Goal: Information Seeking & Learning: Learn about a topic

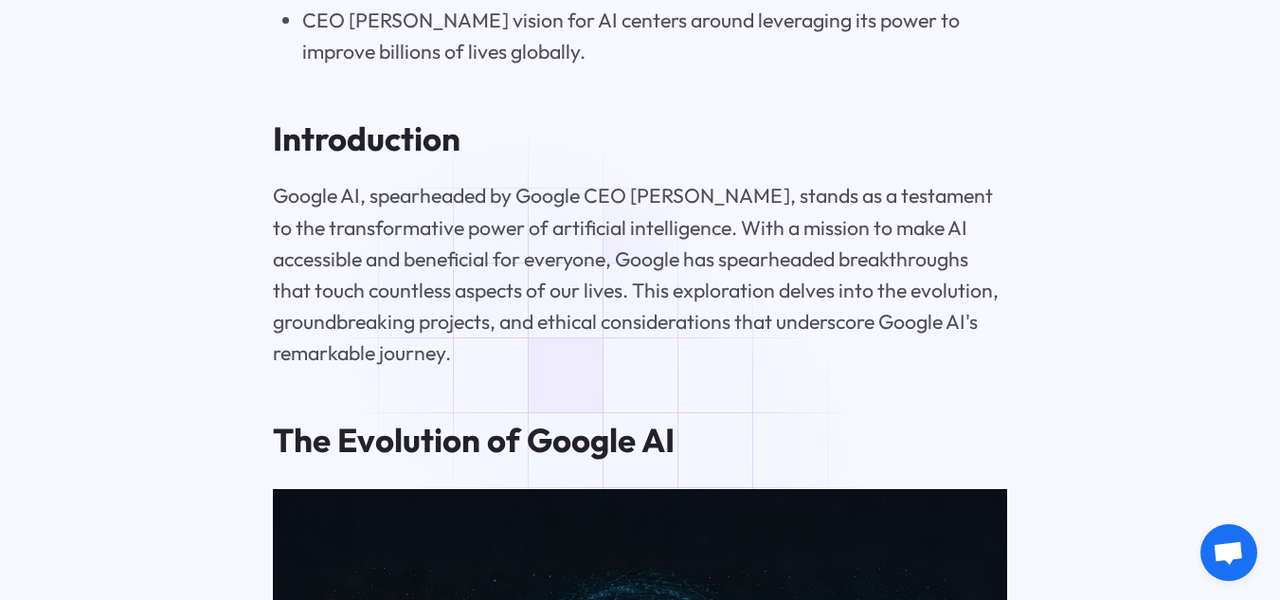
scroll to position [2180, 0]
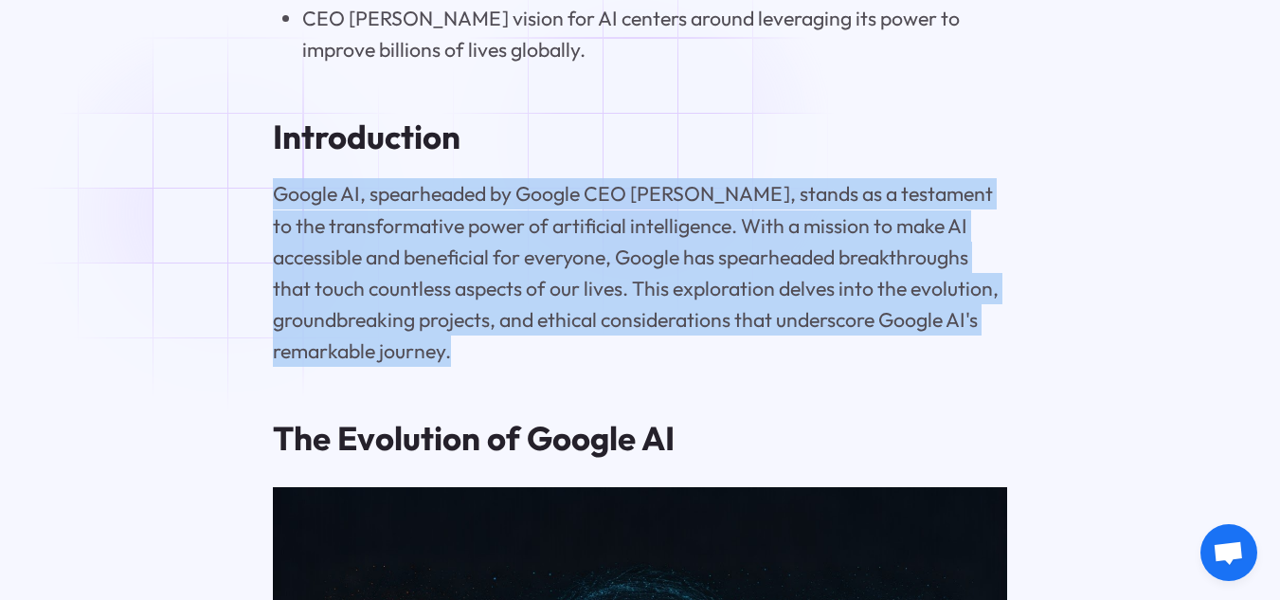
drag, startPoint x: 450, startPoint y: 366, endPoint x: 230, endPoint y: 213, distance: 267.6
copy p "Google AI, spearheaded by Google CEO [PERSON_NAME], stands as a testament to th…"
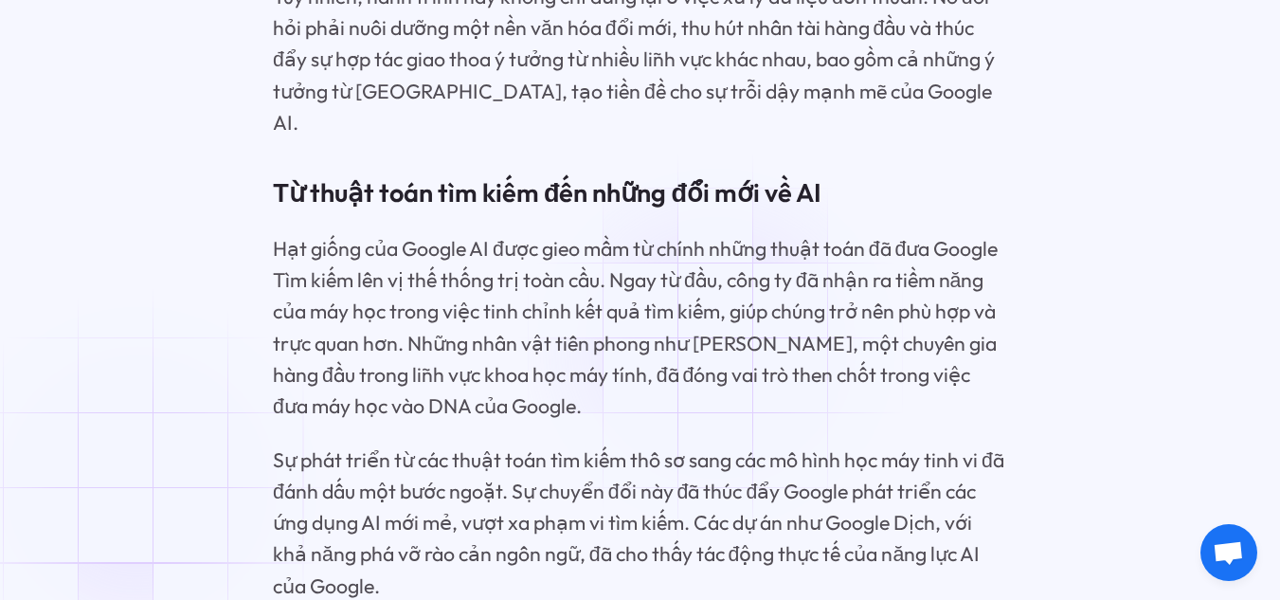
scroll to position [3348, 0]
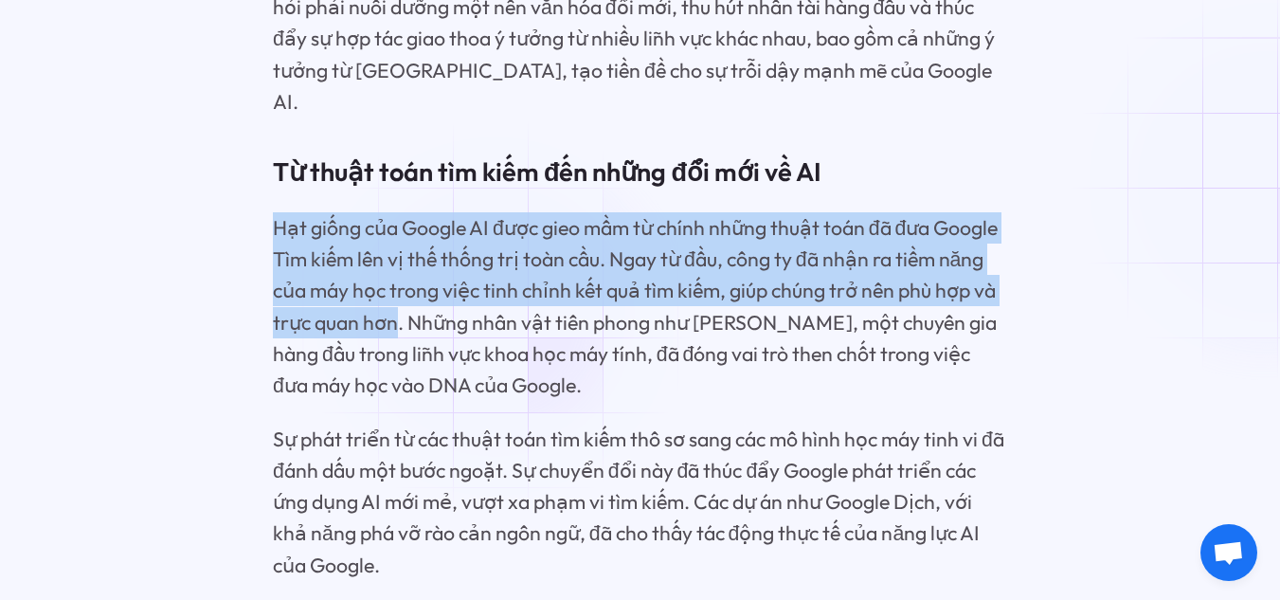
drag, startPoint x: 271, startPoint y: 214, endPoint x: 501, endPoint y: 317, distance: 252.0
click at [501, 317] on font "Hạt giống của Google AI được gieo mầm từ chính những thuật toán đã đưa Google T…" at bounding box center [636, 306] width 726 height 183
copy font "Hạt giống của Google AI được gieo mầm từ chính những thuật toán đã đưa Google T…"
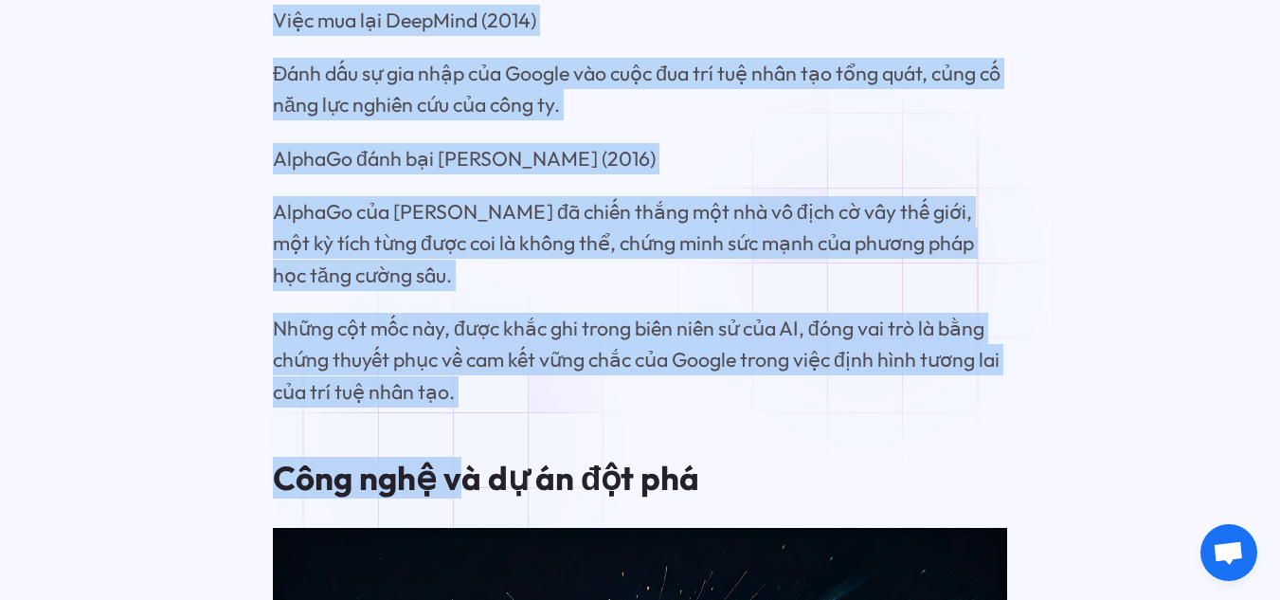
scroll to position [4710, 0]
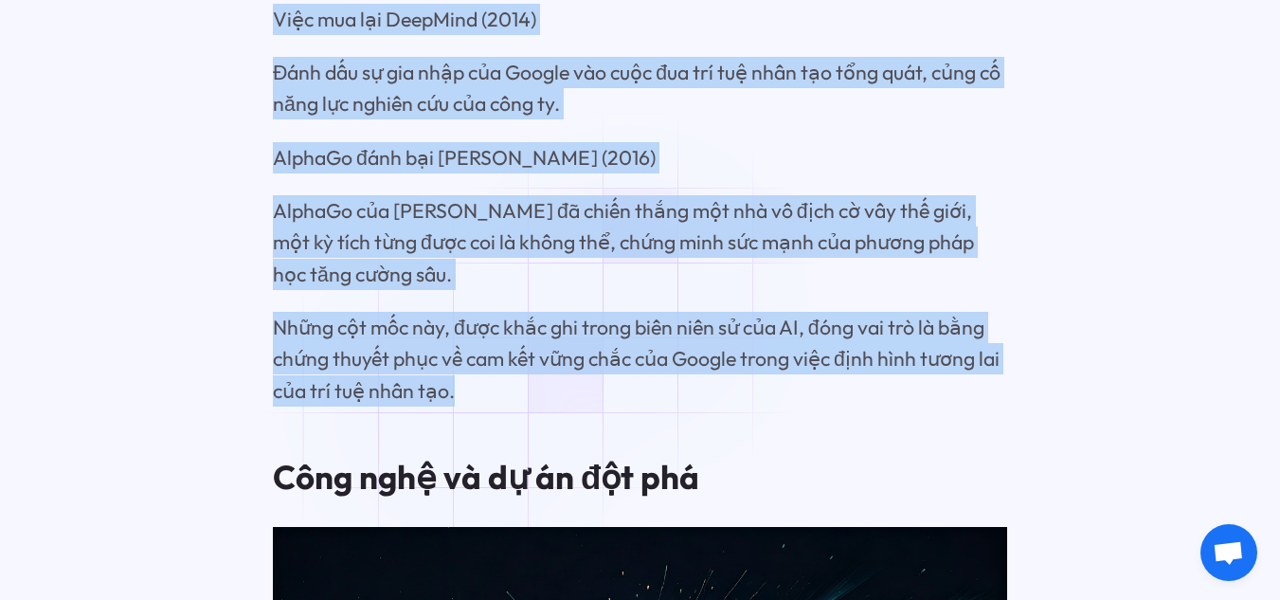
drag, startPoint x: 273, startPoint y: 104, endPoint x: 469, endPoint y: 408, distance: 361.2
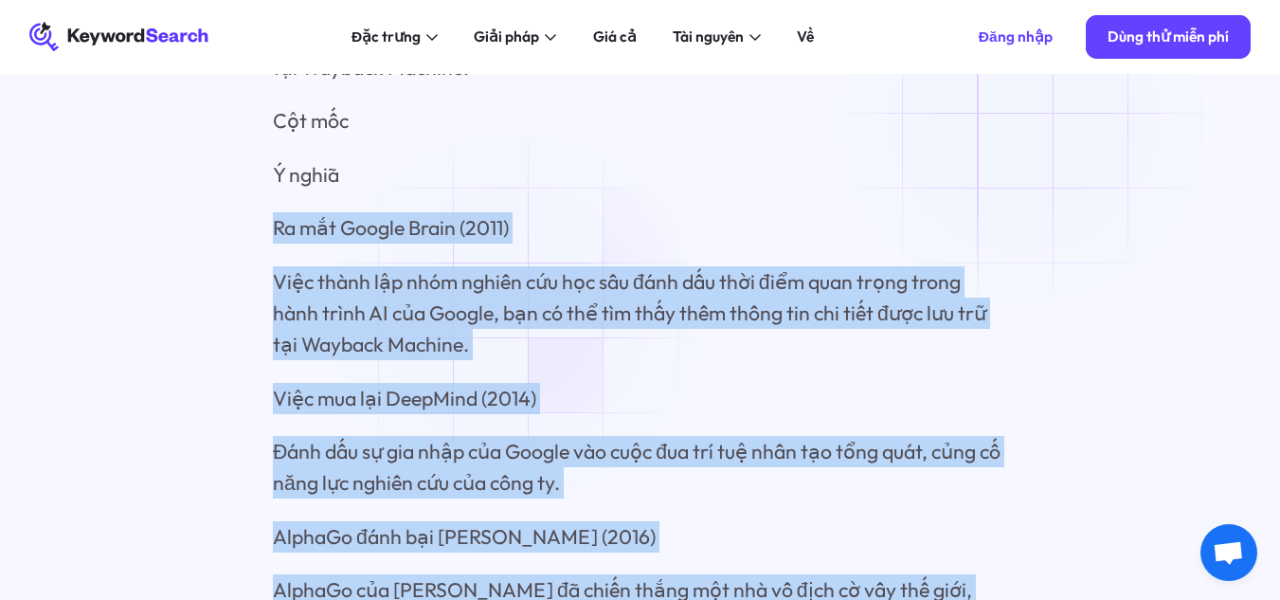
click at [519, 317] on font "Việc thành lập nhóm nghiên cứu học sâu đánh dấu thời điểm quan trọng trong hành…" at bounding box center [630, 313] width 714 height 88
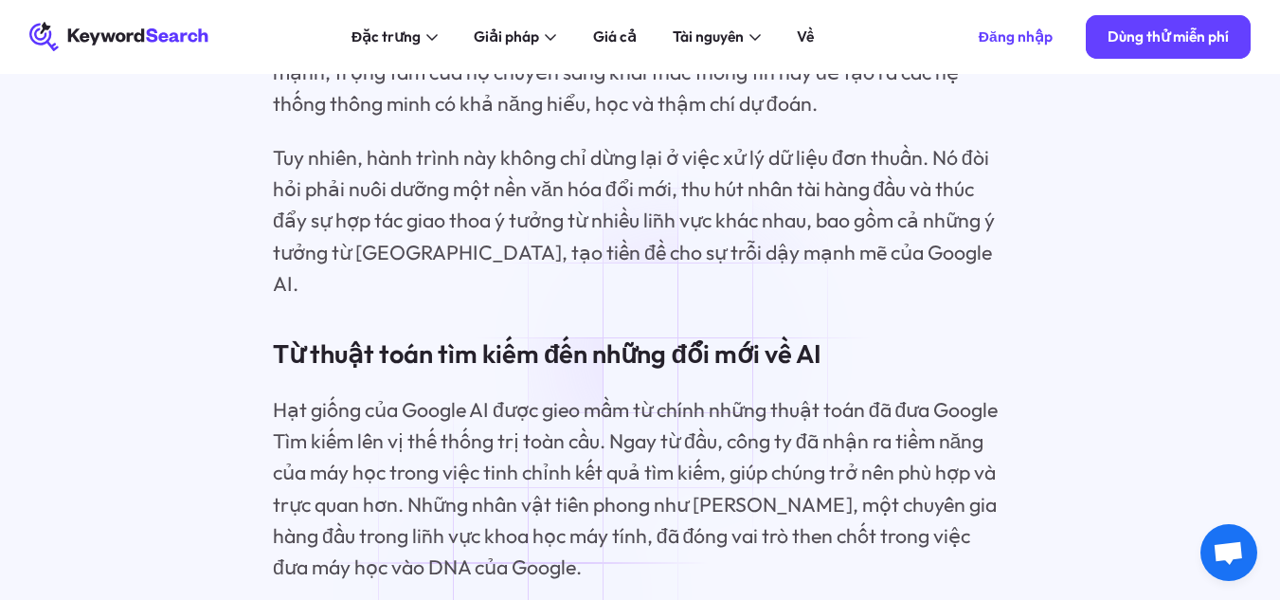
scroll to position [3099, 0]
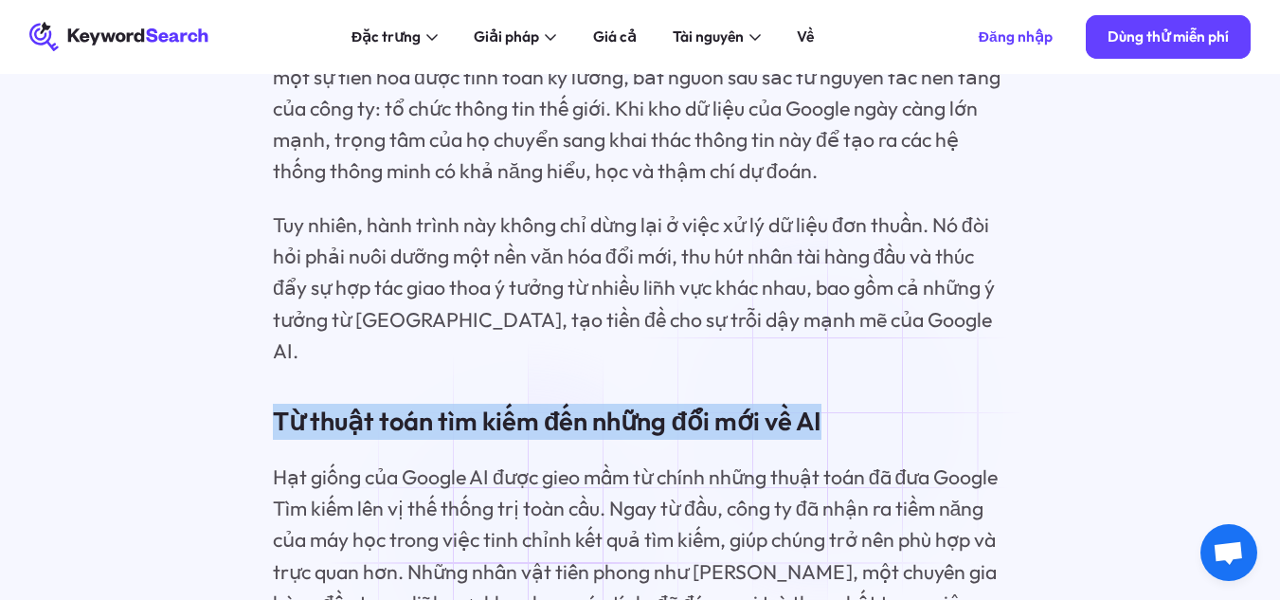
drag, startPoint x: 275, startPoint y: 410, endPoint x: 833, endPoint y: 414, distance: 558.2
click at [833, 414] on h3 "Từ thuật toán tìm kiếm đến những đổi mới về AI" at bounding box center [640, 422] width 734 height 36
copy font "Từ thuật toán tìm kiếm đến những đổi mới về AI"
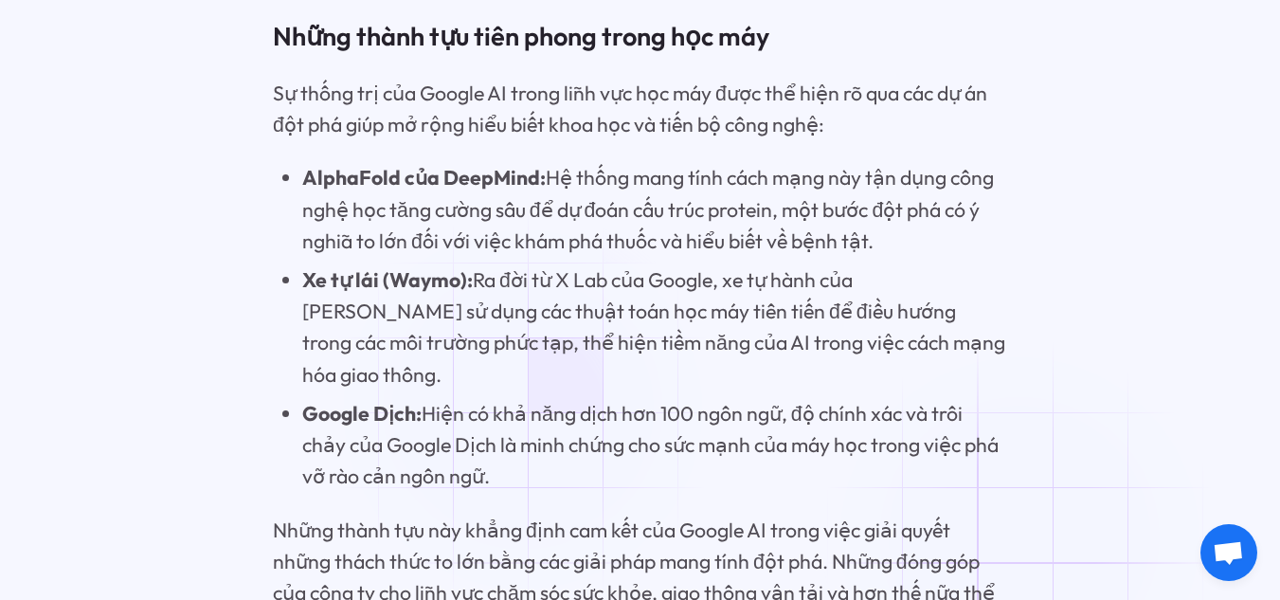
scroll to position [6605, 0]
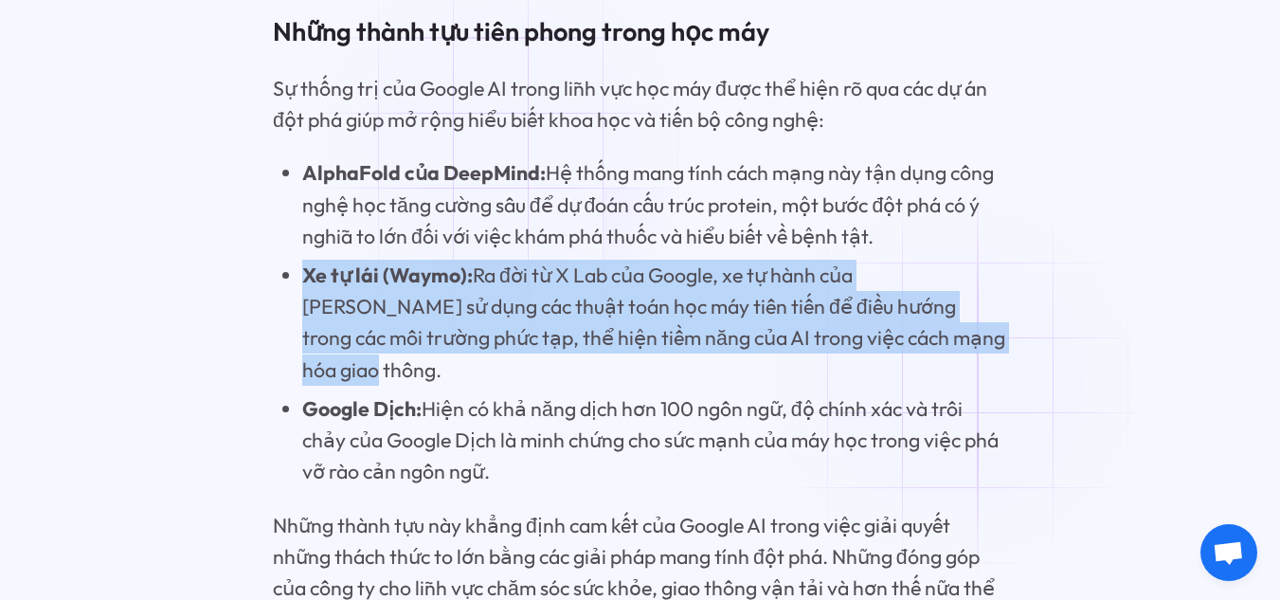
drag, startPoint x: 300, startPoint y: 313, endPoint x: 964, endPoint y: 382, distance: 667.0
click at [964, 382] on li "Xe tự lái (Waymo): Ra đời từ X Lab của Google, xe tự hành của [PERSON_NAME] sử …" at bounding box center [654, 323] width 705 height 126
copy li "Xe tự lái (Waymo): Ra đời từ X Lab của Google, xe tự hành của [PERSON_NAME] sử …"
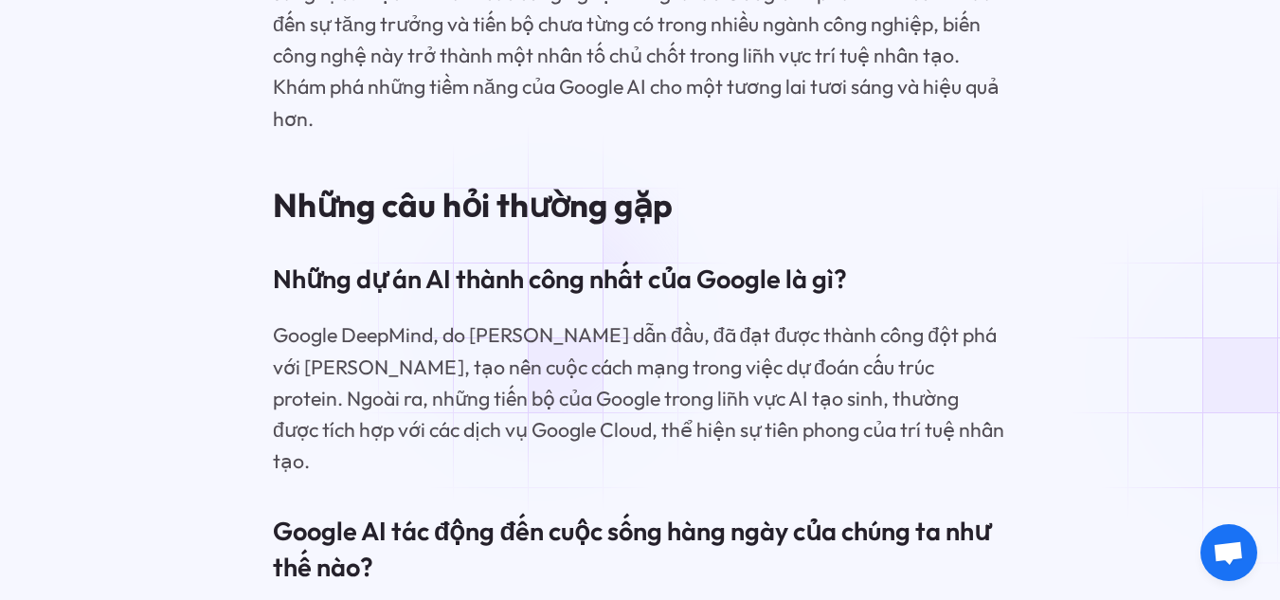
scroll to position [8311, 0]
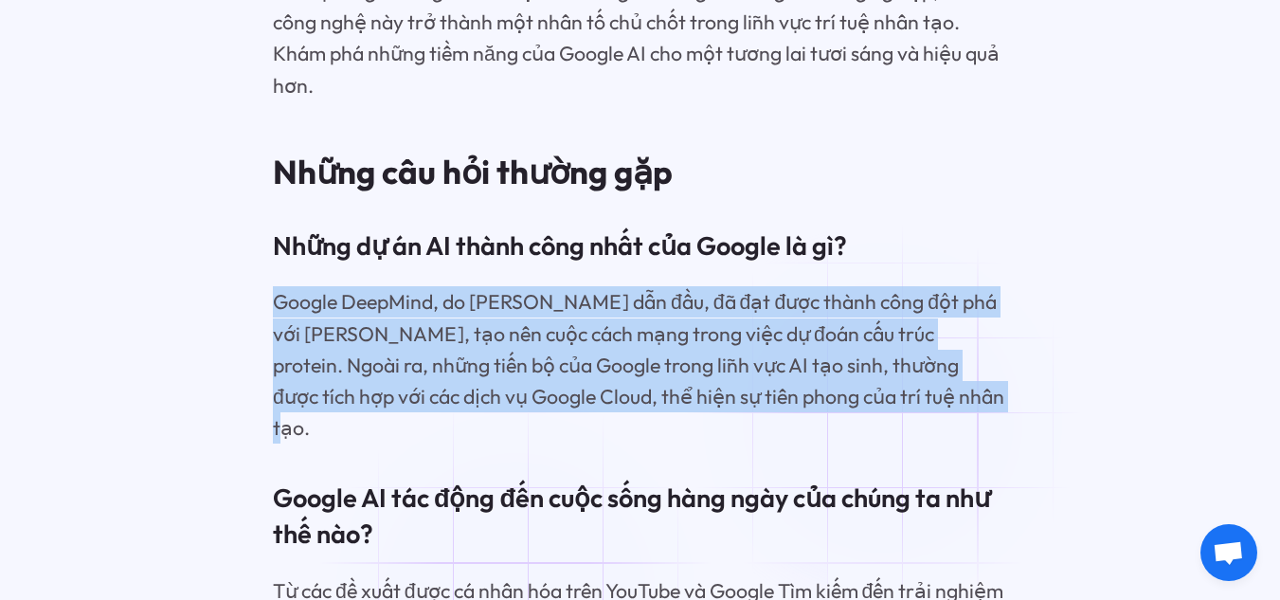
drag, startPoint x: 273, startPoint y: 318, endPoint x: 893, endPoint y: 422, distance: 628.3
click at [893, 422] on p "Google DeepMind, do [PERSON_NAME] dẫn đầu, đã đạt được thành công đột phá với […" at bounding box center [640, 364] width 734 height 157
copy font "Google DeepMind, do [PERSON_NAME] dẫn đầu, đã đạt được thành công đột phá với […"
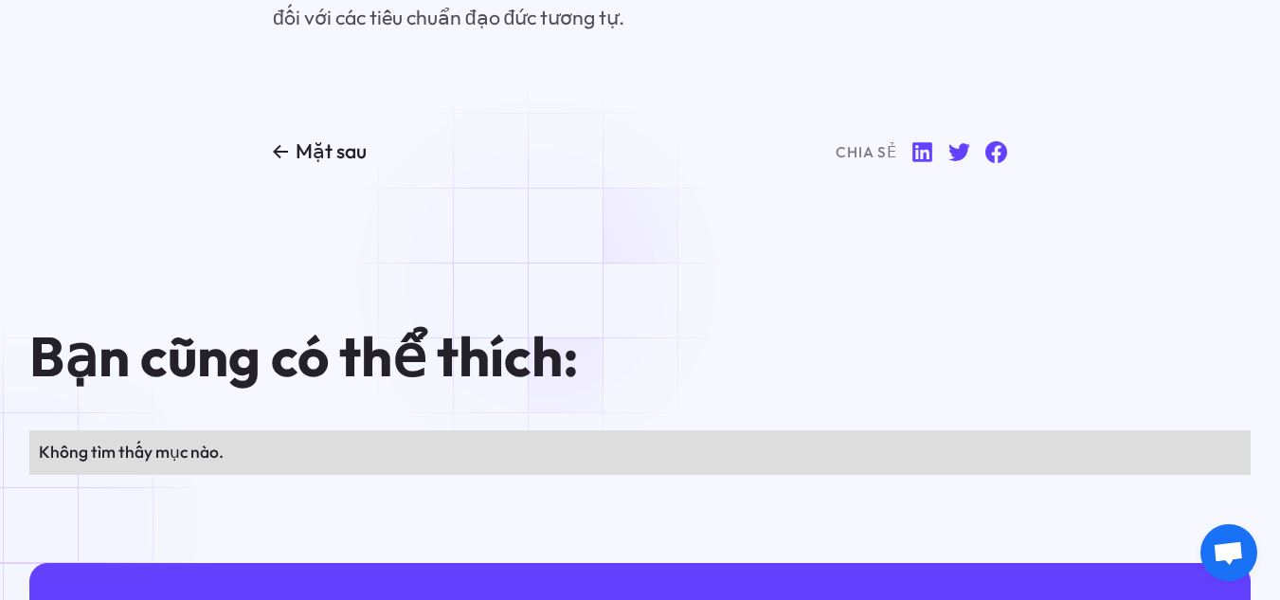
scroll to position [9638, 0]
